Goal: Transaction & Acquisition: Purchase product/service

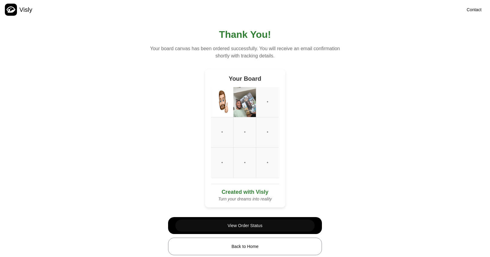
click at [248, 227] on div "View Order Status" at bounding box center [244, 226] width 35 height 6
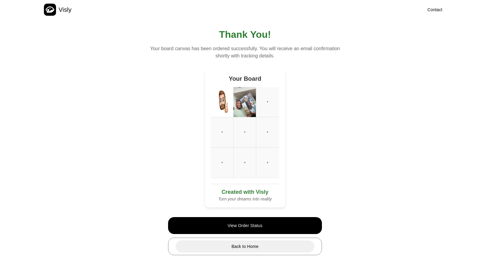
click at [235, 248] on div "Back to Home" at bounding box center [244, 247] width 27 height 6
